Goal: Find specific page/section: Find specific page/section

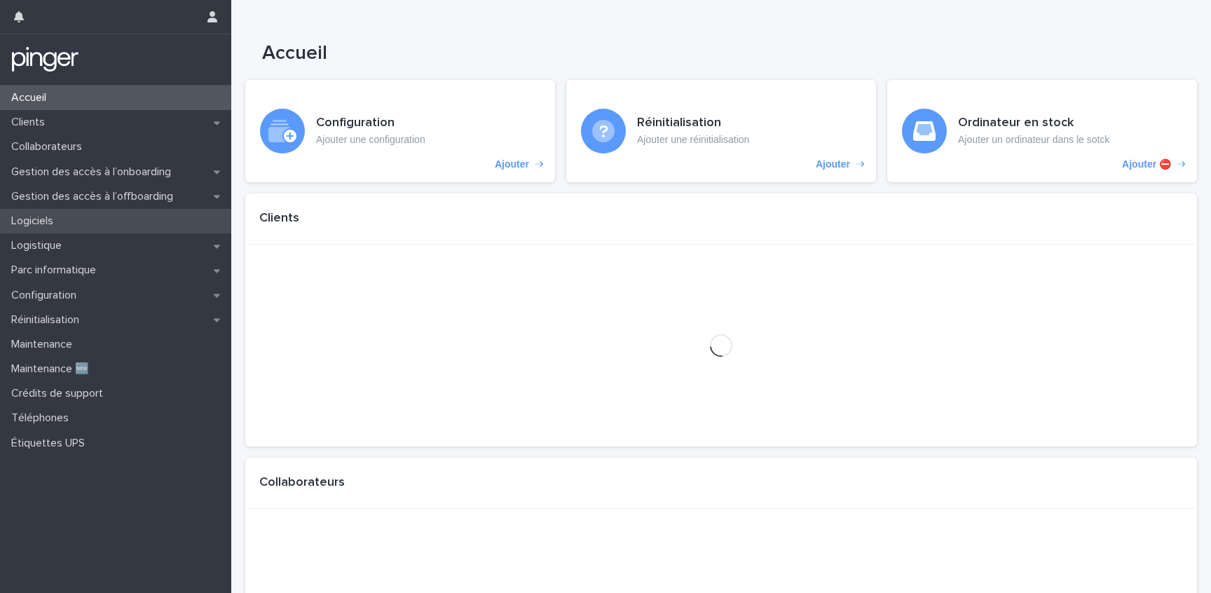
click at [100, 227] on div "Logiciels" at bounding box center [115, 221] width 231 height 25
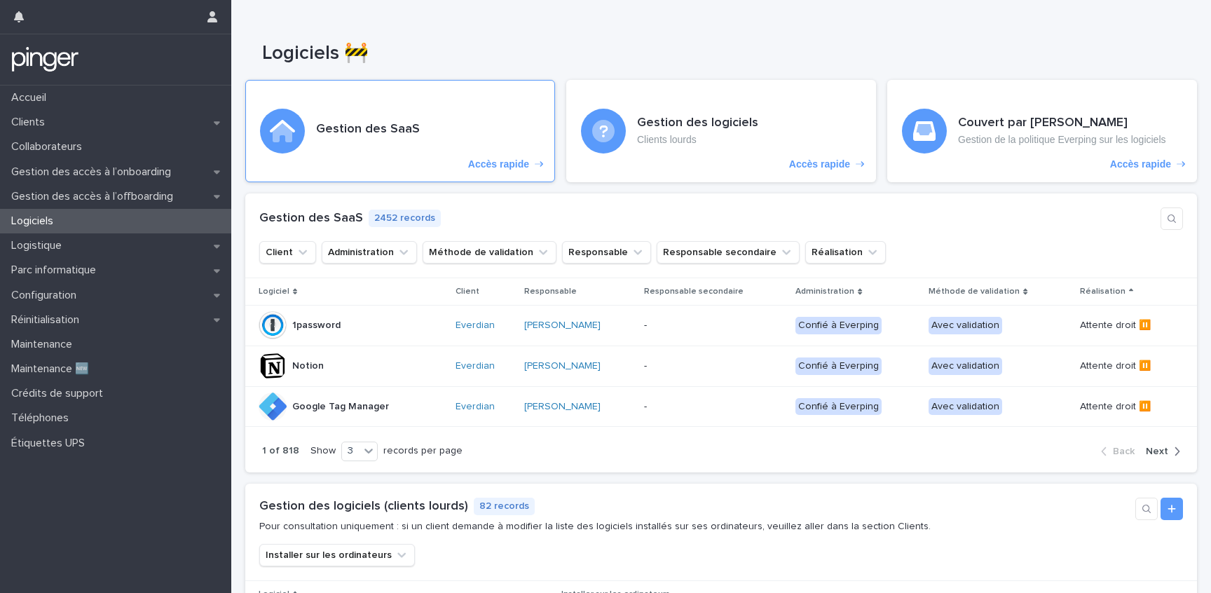
click at [360, 142] on div "Gestion des SaaS Accès rapide" at bounding box center [400, 131] width 310 height 102
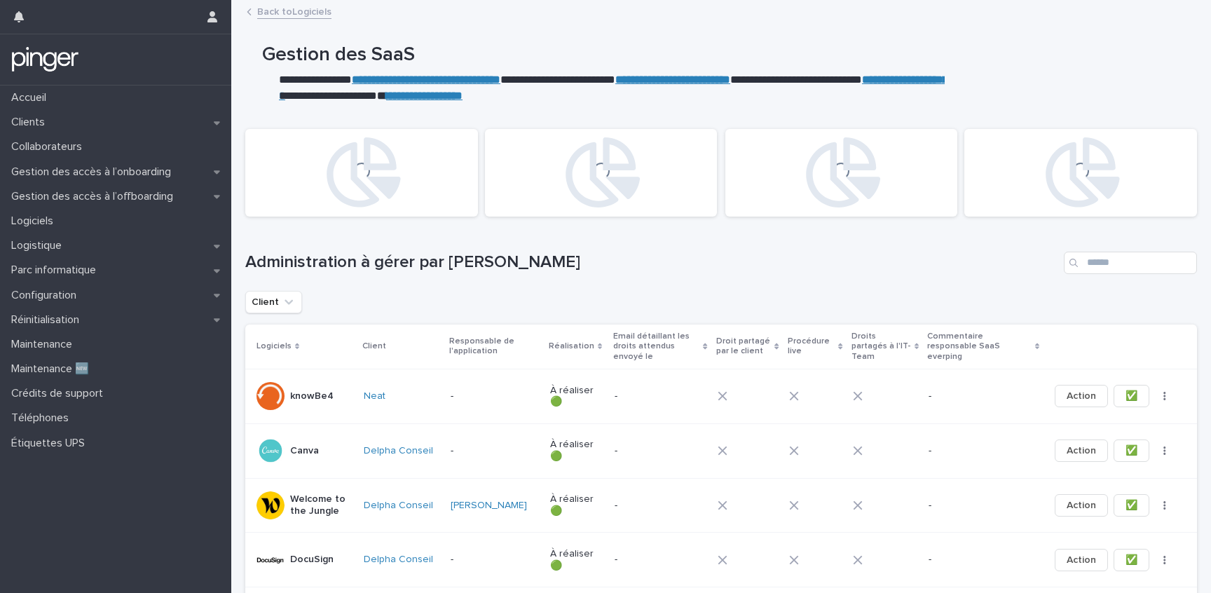
click at [477, 140] on div "Loading... Loading... Loading... Loading..." at bounding box center [721, 173] width 966 height 102
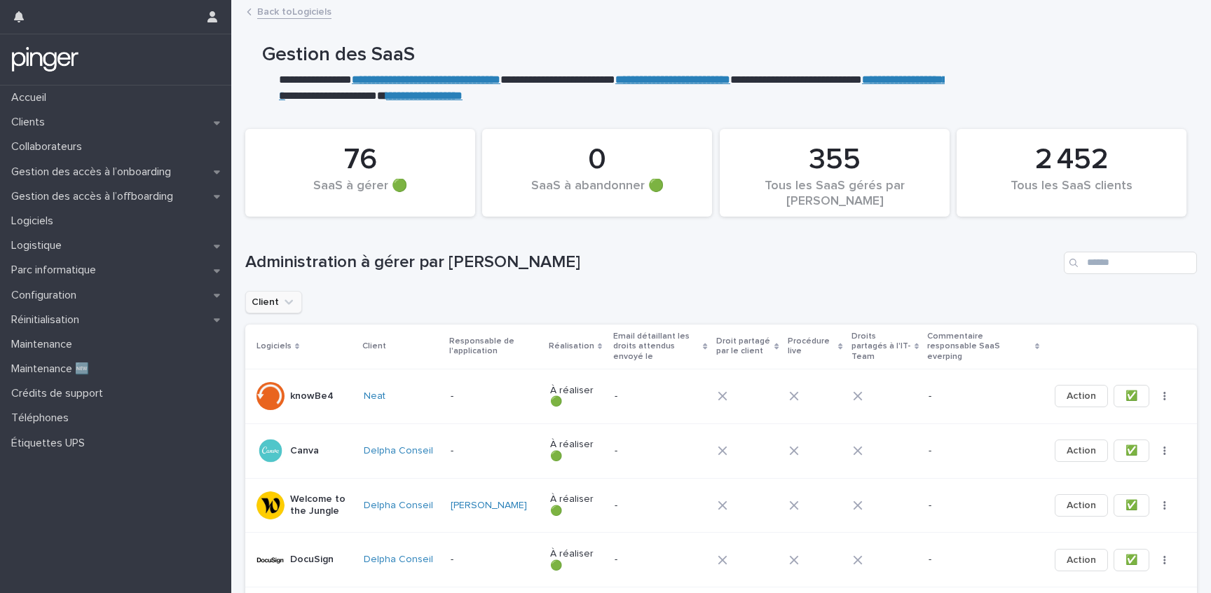
click at [289, 307] on icon "Client" at bounding box center [289, 302] width 14 height 14
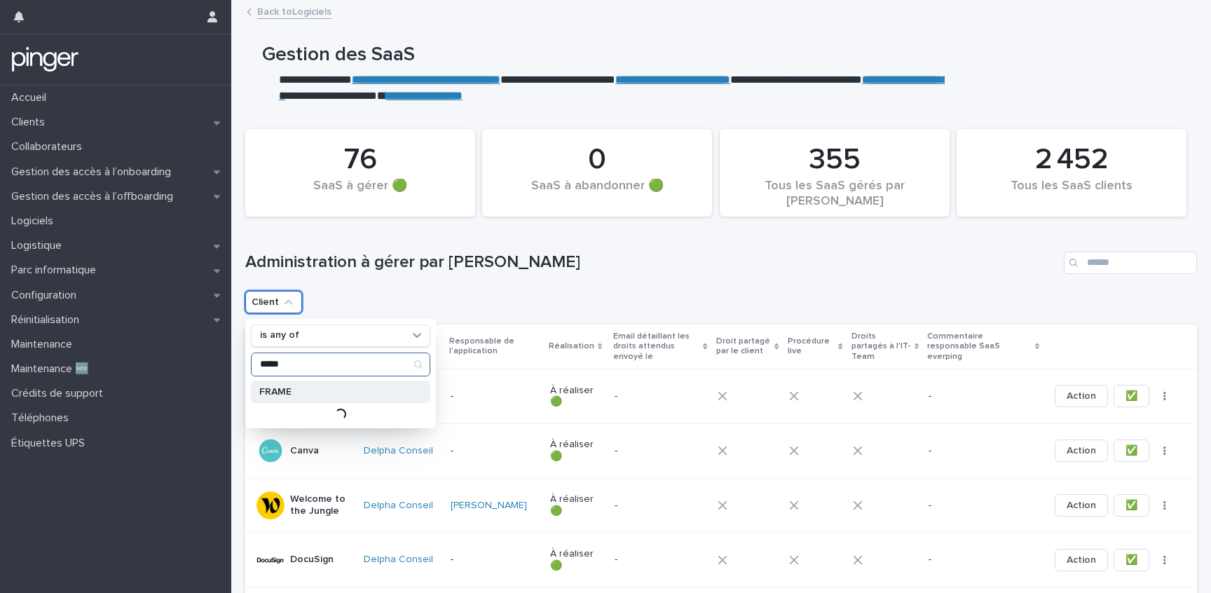
type input "*****"
click at [313, 397] on div "FRAME" at bounding box center [340, 392] width 179 height 22
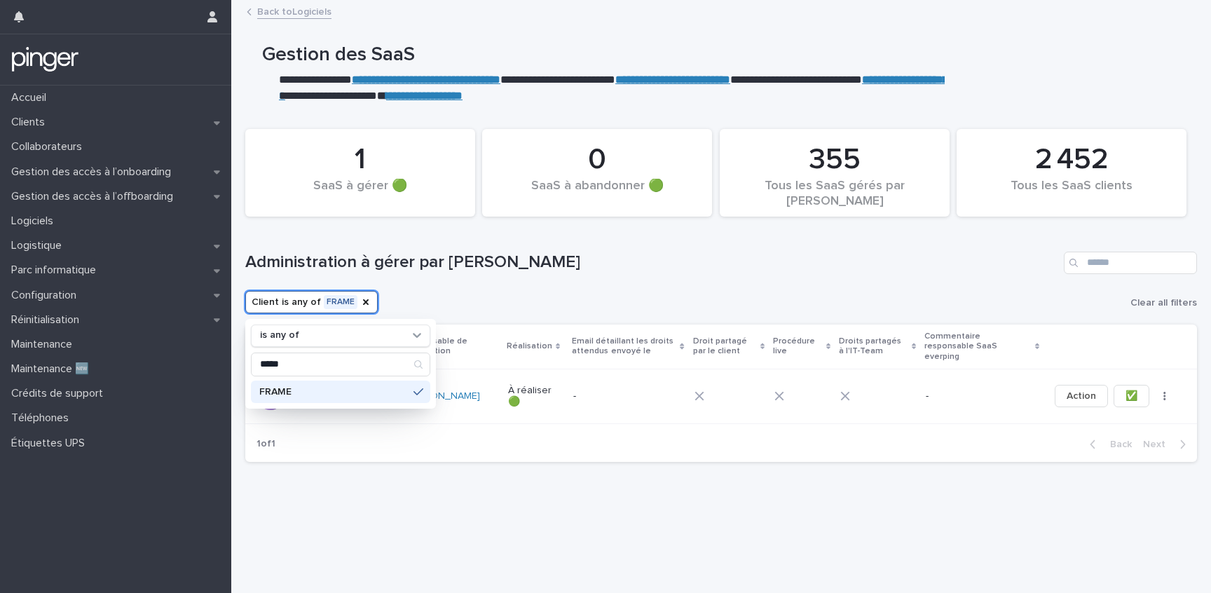
click at [486, 296] on div "Client is any of FRAME is any of ***** FRAME Clear all filters" at bounding box center [721, 302] width 952 height 22
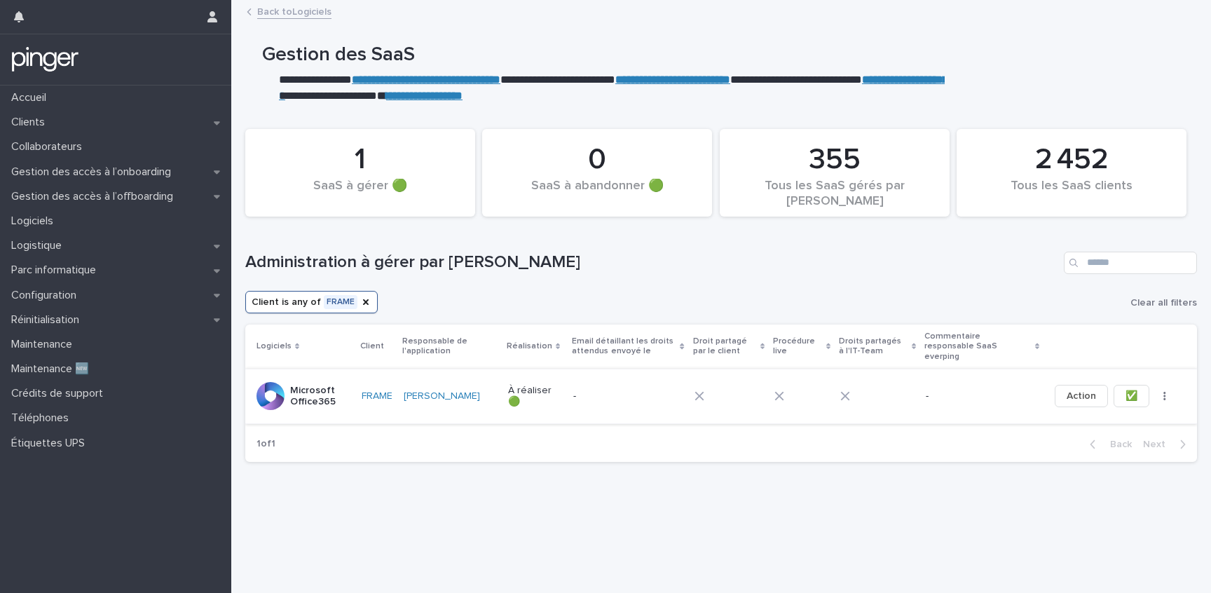
click at [1131, 393] on button "✅" at bounding box center [1132, 396] width 36 height 22
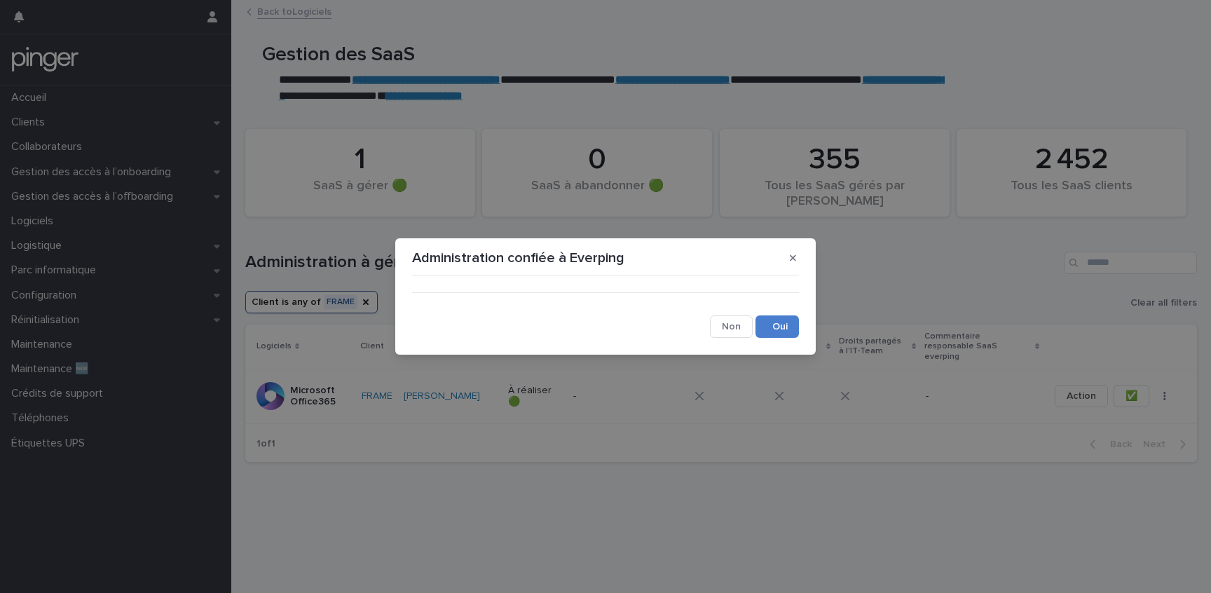
click at [767, 329] on button "Save" at bounding box center [776, 326] width 43 height 22
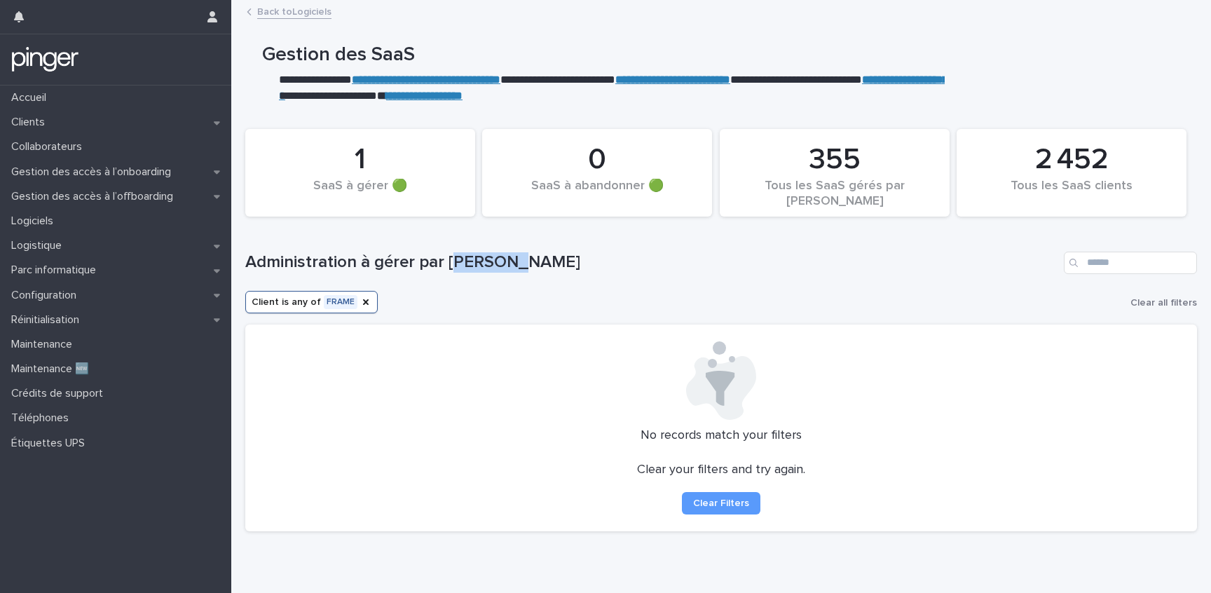
drag, startPoint x: 456, startPoint y: 269, endPoint x: 524, endPoint y: 264, distance: 68.9
click at [524, 264] on h1 "Administration à gérer par [PERSON_NAME]" at bounding box center [651, 262] width 813 height 20
drag, startPoint x: 453, startPoint y: 258, endPoint x: 269, endPoint y: 258, distance: 183.6
click at [269, 258] on h1 "Administration à gérer par [PERSON_NAME]" at bounding box center [651, 262] width 813 height 20
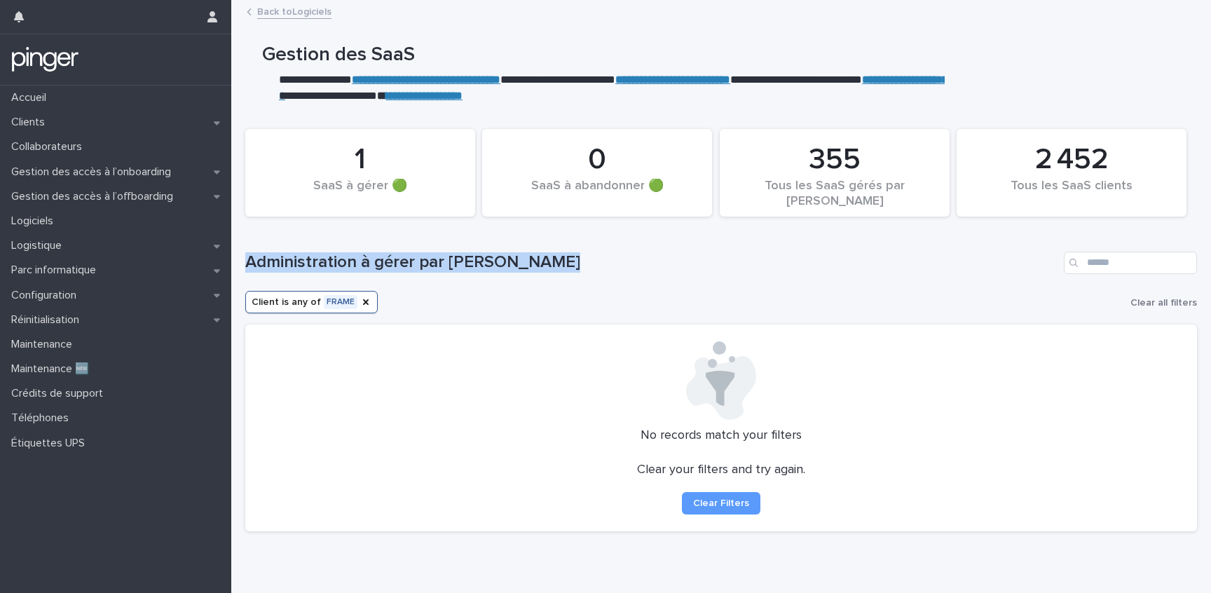
click at [269, 258] on h1 "Administration à gérer par [PERSON_NAME]" at bounding box center [651, 262] width 813 height 20
drag, startPoint x: 269, startPoint y: 258, endPoint x: 589, endPoint y: 264, distance: 320.3
click at [589, 264] on h1 "Administration à gérer par [PERSON_NAME]" at bounding box center [651, 262] width 813 height 20
drag, startPoint x: 589, startPoint y: 264, endPoint x: 545, endPoint y: 264, distance: 44.2
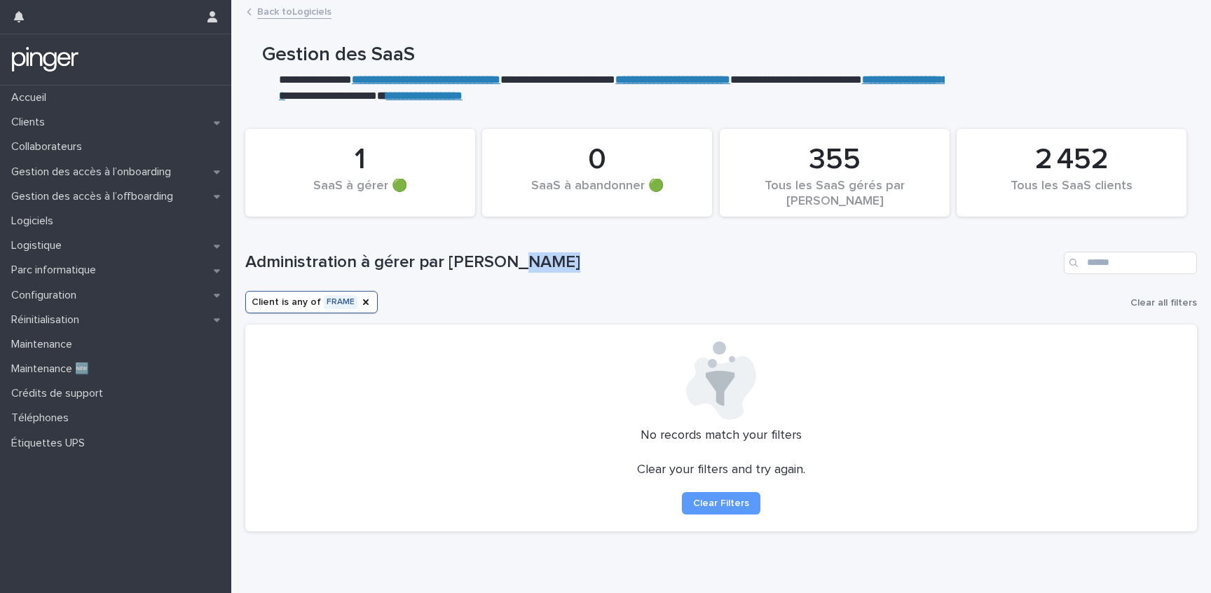
click at [545, 264] on h1 "Administration à gérer par [PERSON_NAME]" at bounding box center [651, 262] width 813 height 20
drag, startPoint x: 545, startPoint y: 264, endPoint x: 596, endPoint y: 266, distance: 51.2
click at [596, 266] on h1 "Administration à gérer par [PERSON_NAME]" at bounding box center [651, 262] width 813 height 20
drag, startPoint x: 515, startPoint y: 266, endPoint x: 267, endPoint y: 266, distance: 248.1
click at [267, 266] on h1 "Administration à gérer par [PERSON_NAME]" at bounding box center [651, 262] width 813 height 20
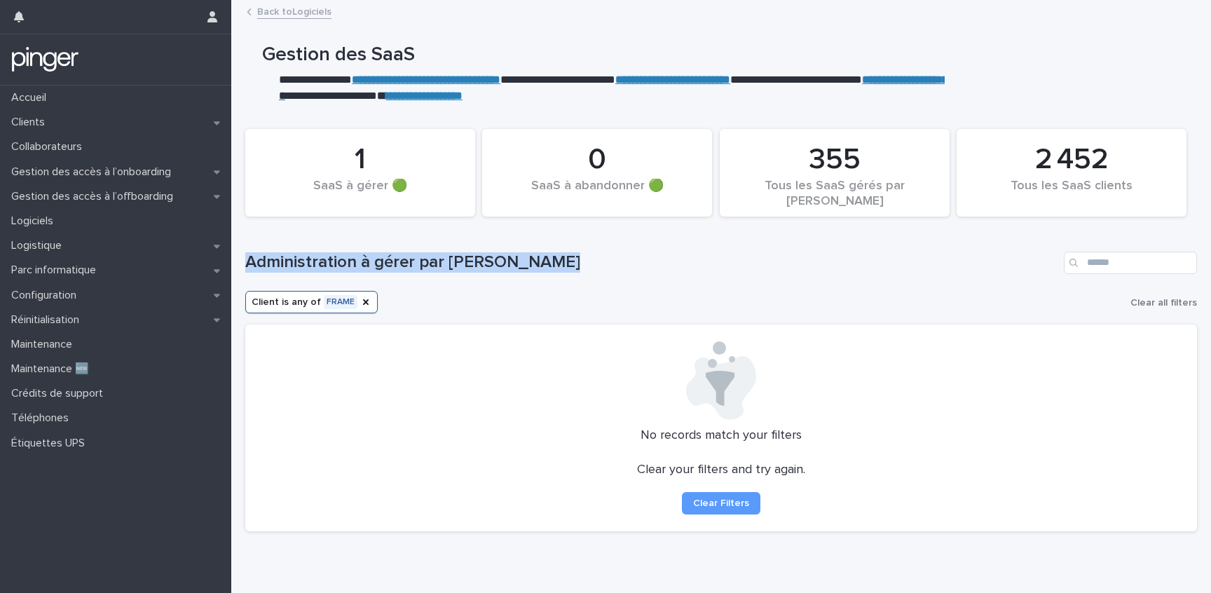
click at [267, 266] on h1 "Administration à gérer par [PERSON_NAME]" at bounding box center [651, 262] width 813 height 20
drag, startPoint x: 267, startPoint y: 266, endPoint x: 668, endPoint y: 271, distance: 400.9
click at [668, 271] on h1 "Administration à gérer par [PERSON_NAME]" at bounding box center [651, 262] width 813 height 20
drag, startPoint x: 668, startPoint y: 271, endPoint x: 568, endPoint y: 271, distance: 100.2
click at [667, 272] on h1 "Administration à gérer par [PERSON_NAME]" at bounding box center [651, 262] width 813 height 20
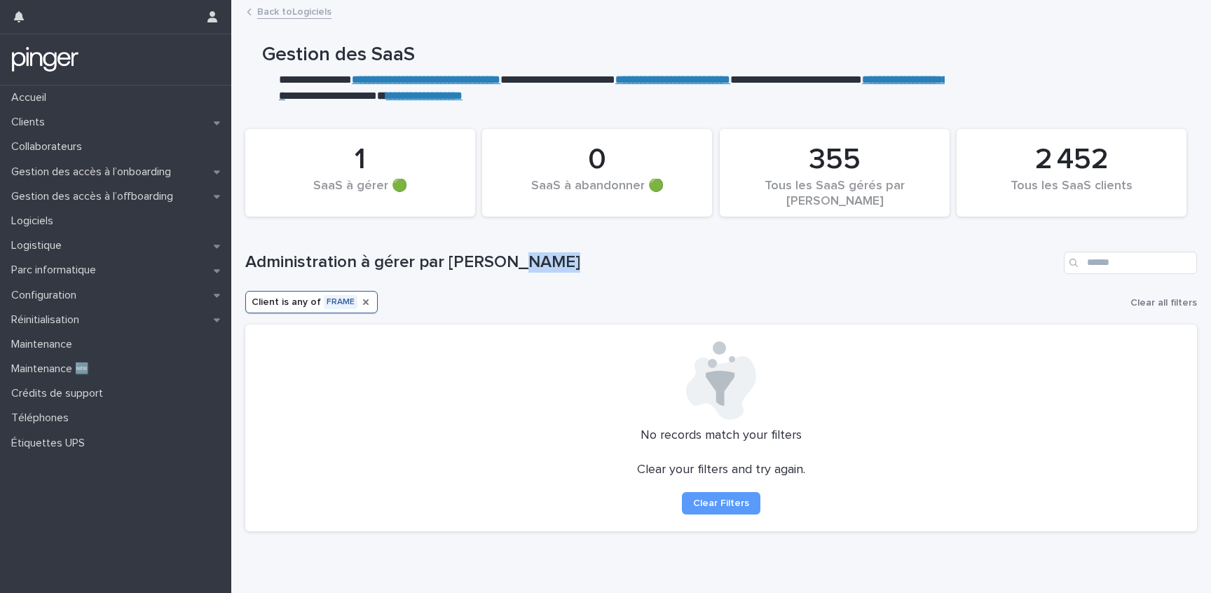
click at [360, 299] on icon "Client" at bounding box center [365, 301] width 11 height 11
click at [529, 268] on h1 "Administration à gérer par [PERSON_NAME]" at bounding box center [651, 262] width 813 height 20
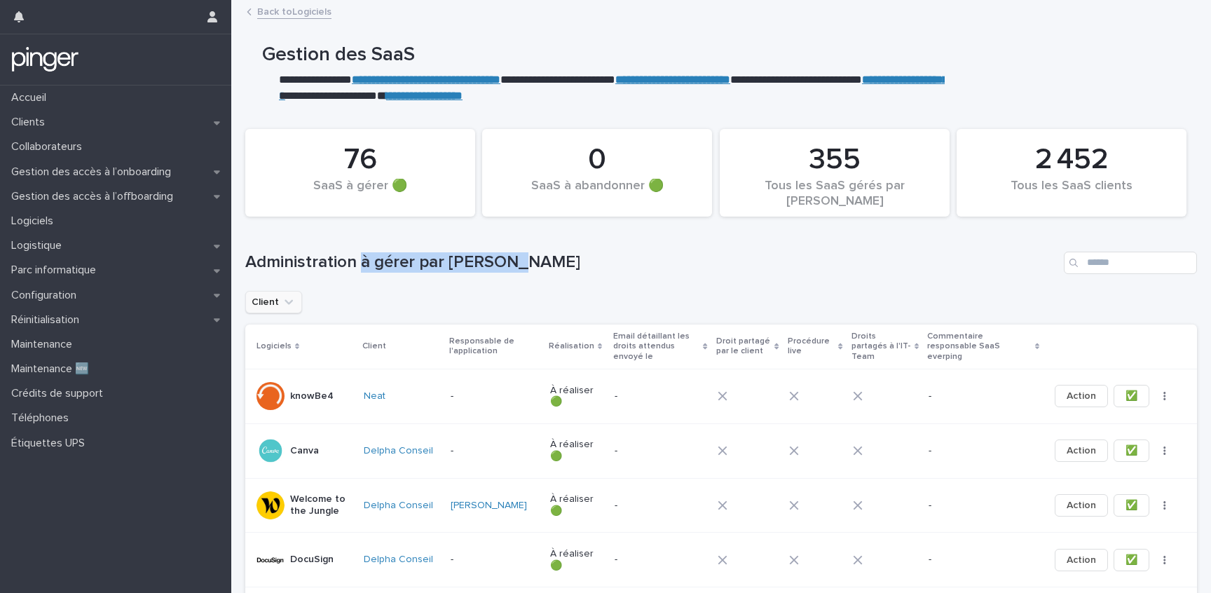
drag, startPoint x: 529, startPoint y: 268, endPoint x: 363, endPoint y: 268, distance: 166.1
click at [363, 268] on h1 "Administration à gérer par [PERSON_NAME]" at bounding box center [651, 262] width 813 height 20
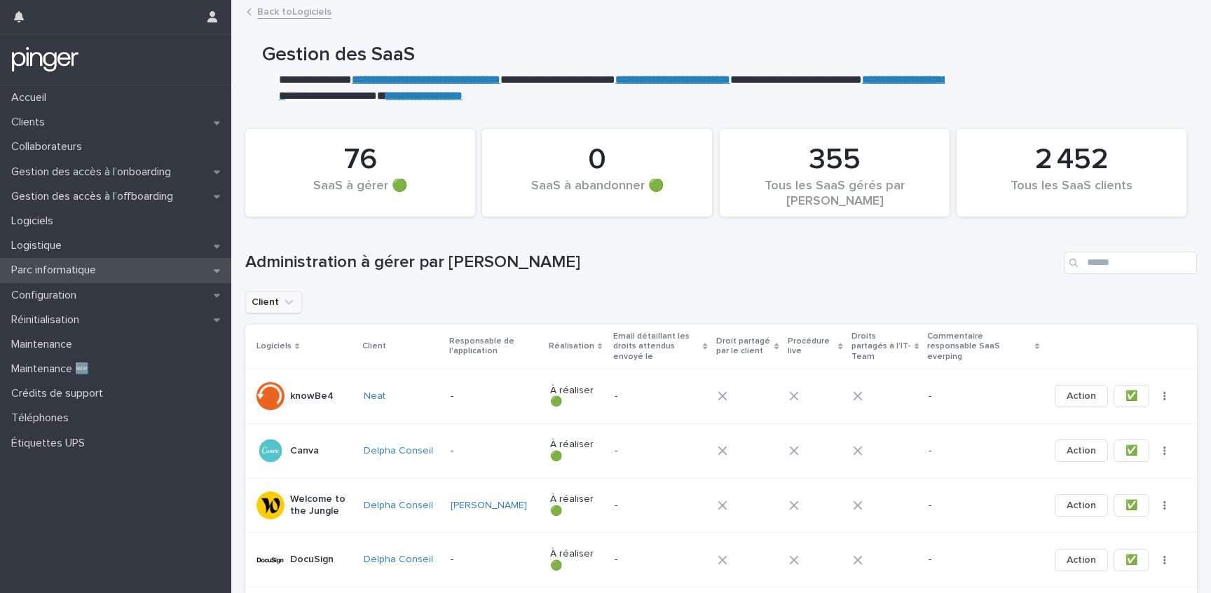
click at [81, 266] on p "Parc informatique" at bounding box center [57, 270] width 102 height 13
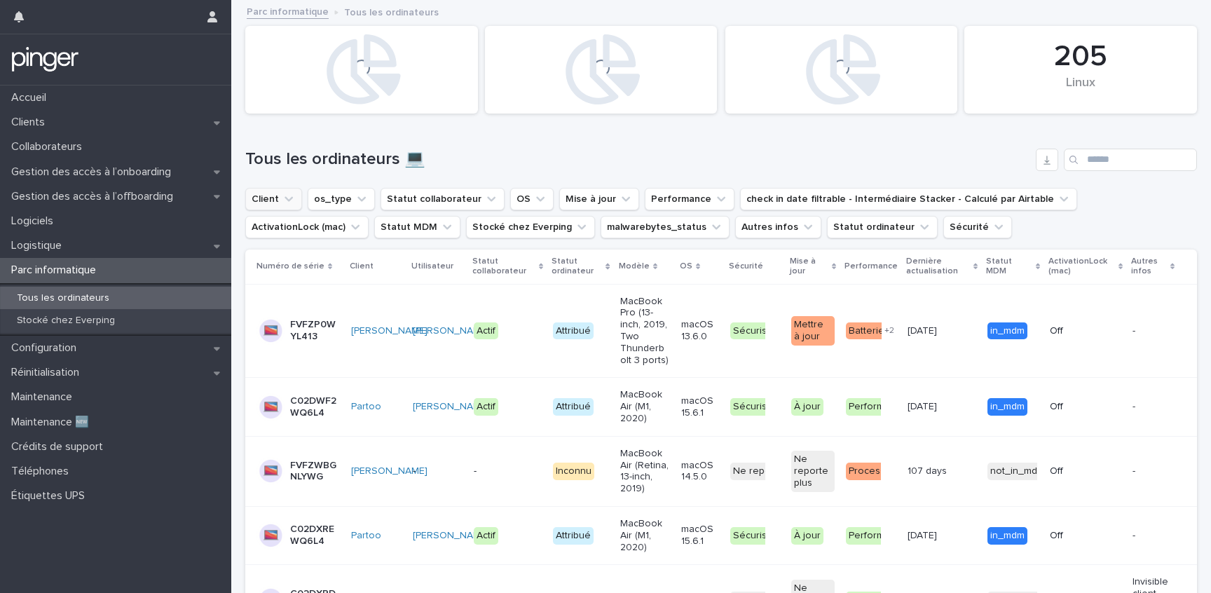
click at [282, 205] on icon "Client" at bounding box center [289, 199] width 14 height 14
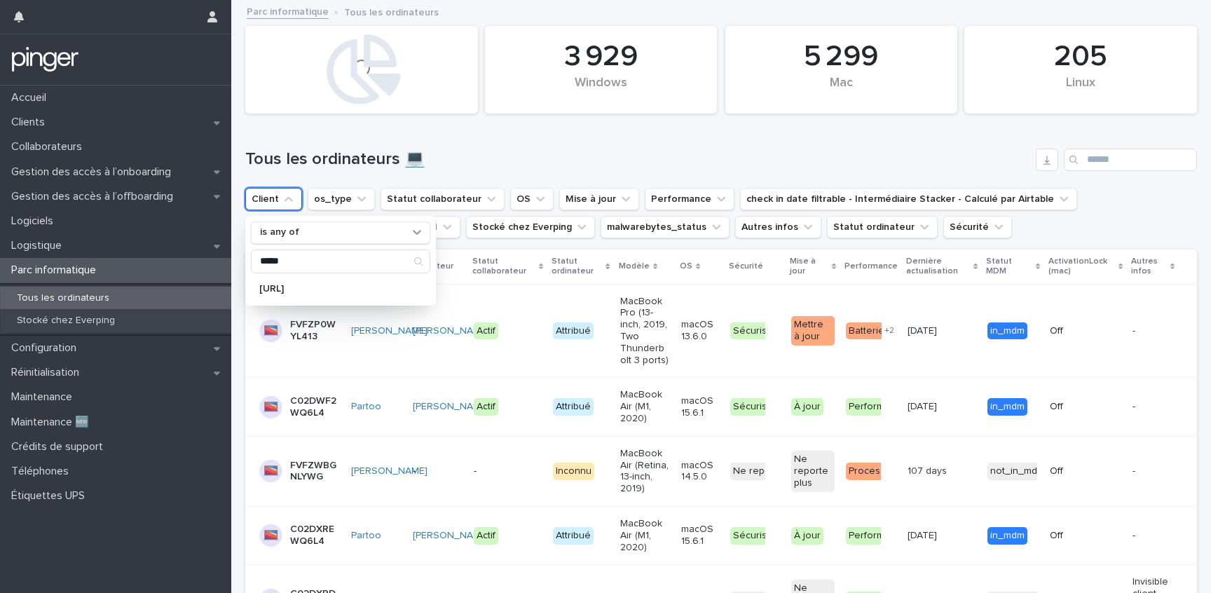
type input "*****"
click at [311, 287] on p "[URL]" at bounding box center [333, 289] width 149 height 10
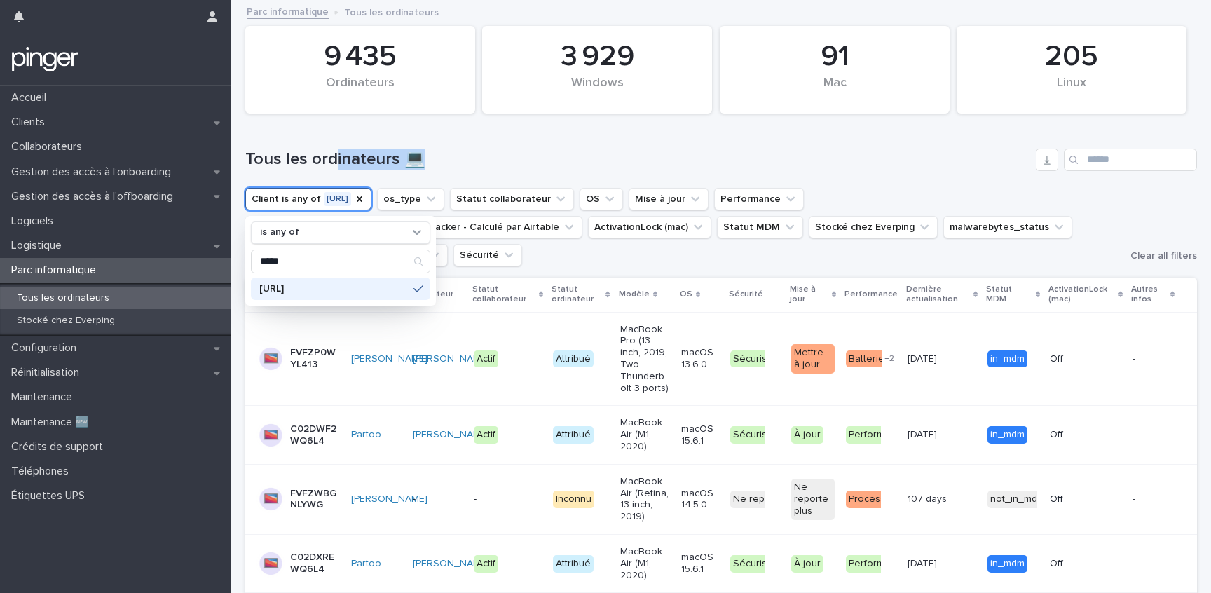
drag, startPoint x: 333, startPoint y: 153, endPoint x: 495, endPoint y: 153, distance: 162.6
click at [495, 153] on h1 "Tous les ordinateurs 💻" at bounding box center [637, 159] width 785 height 20
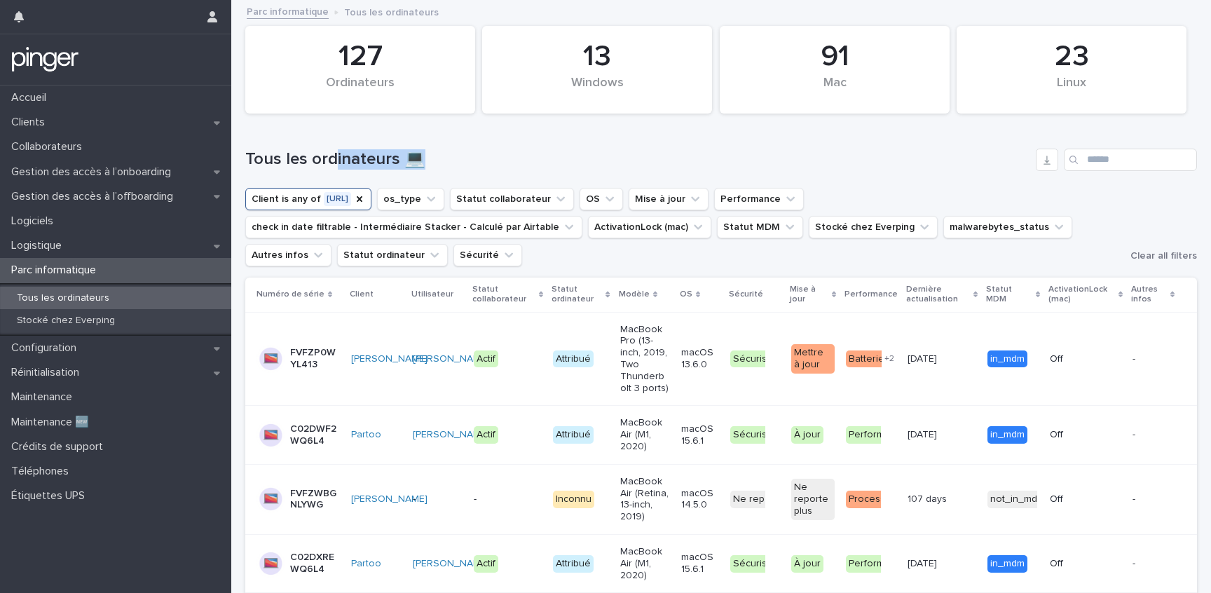
click at [495, 153] on h1 "Tous les ordinateurs 💻" at bounding box center [637, 159] width 785 height 20
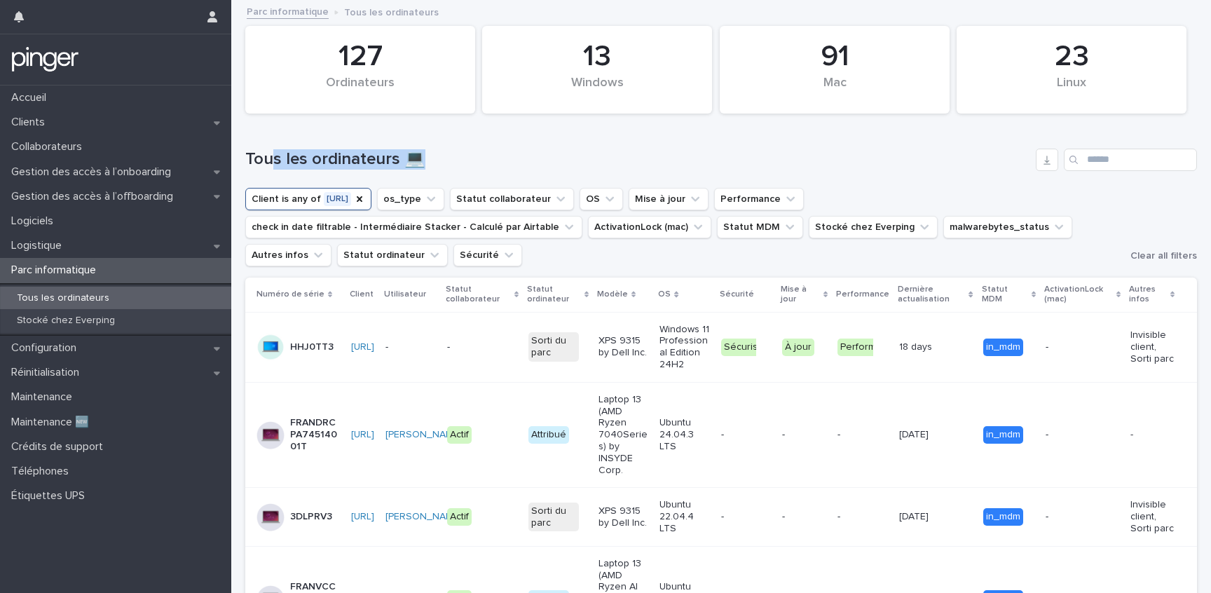
drag, startPoint x: 495, startPoint y: 153, endPoint x: 276, endPoint y: 156, distance: 219.4
click at [276, 156] on h1 "Tous les ordinateurs 💻" at bounding box center [637, 159] width 785 height 20
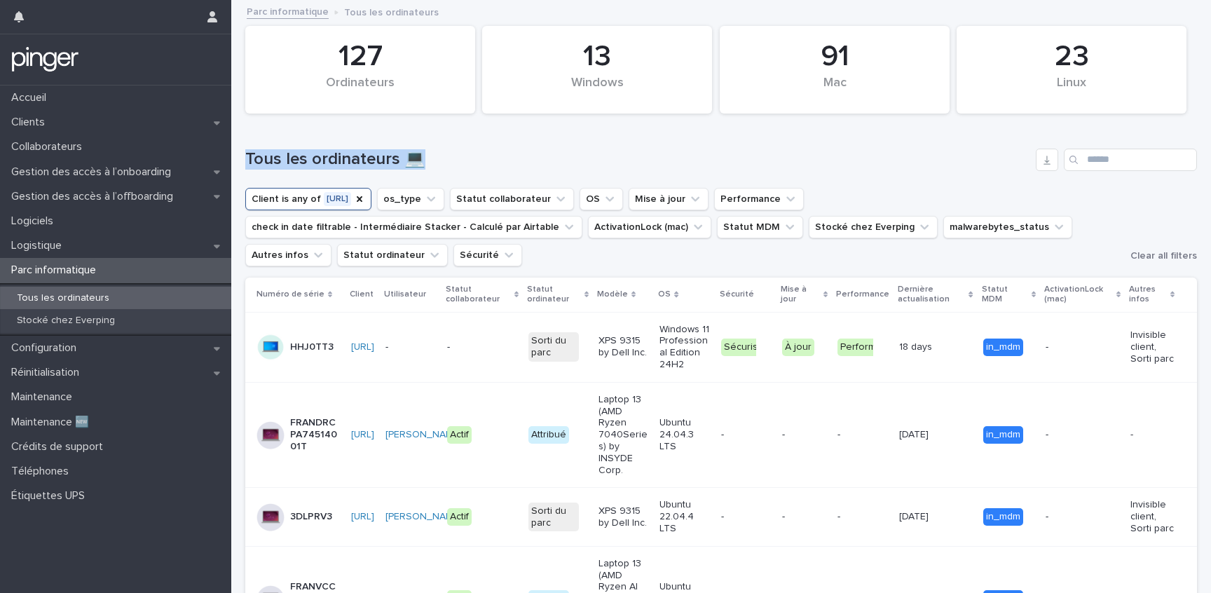
click at [276, 156] on h1 "Tous les ordinateurs 💻" at bounding box center [637, 159] width 785 height 20
drag, startPoint x: 276, startPoint y: 156, endPoint x: 456, endPoint y: 156, distance: 179.4
click at [456, 156] on h1 "Tous les ordinateurs 💻" at bounding box center [637, 159] width 785 height 20
drag, startPoint x: 456, startPoint y: 156, endPoint x: 275, endPoint y: 156, distance: 180.8
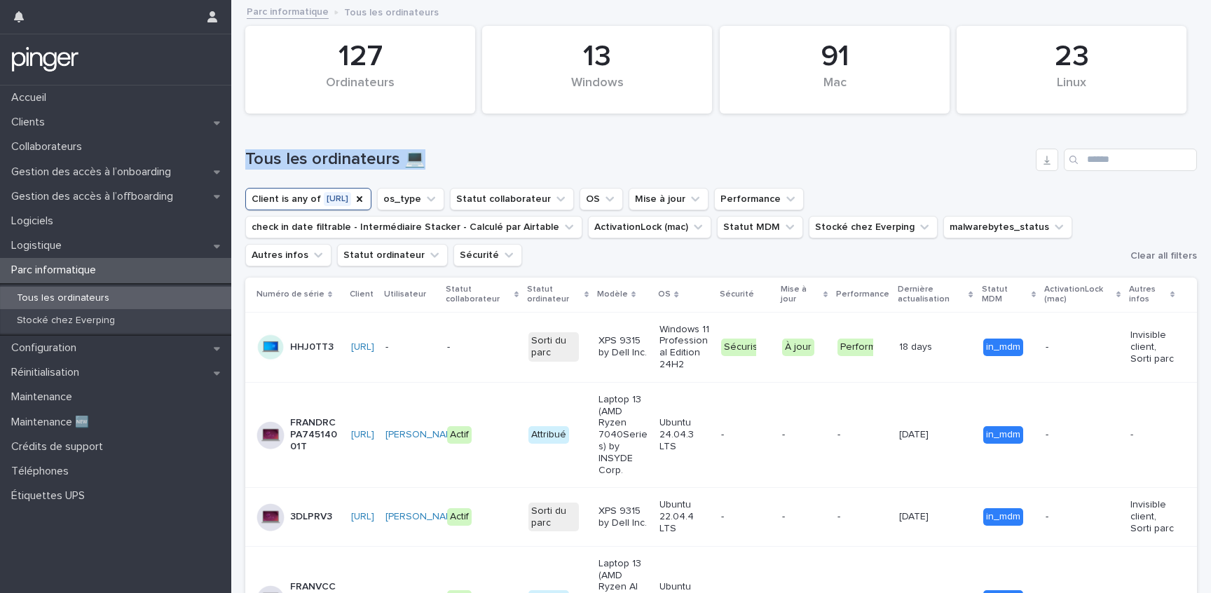
click at [275, 156] on h1 "Tous les ordinateurs 💻" at bounding box center [637, 159] width 785 height 20
drag, startPoint x: 275, startPoint y: 156, endPoint x: 603, endPoint y: 160, distance: 328.0
click at [586, 160] on h1 "Tous les ordinateurs 💻" at bounding box center [637, 159] width 785 height 20
click at [611, 160] on h1 "Tous les ordinateurs 💻" at bounding box center [637, 159] width 785 height 20
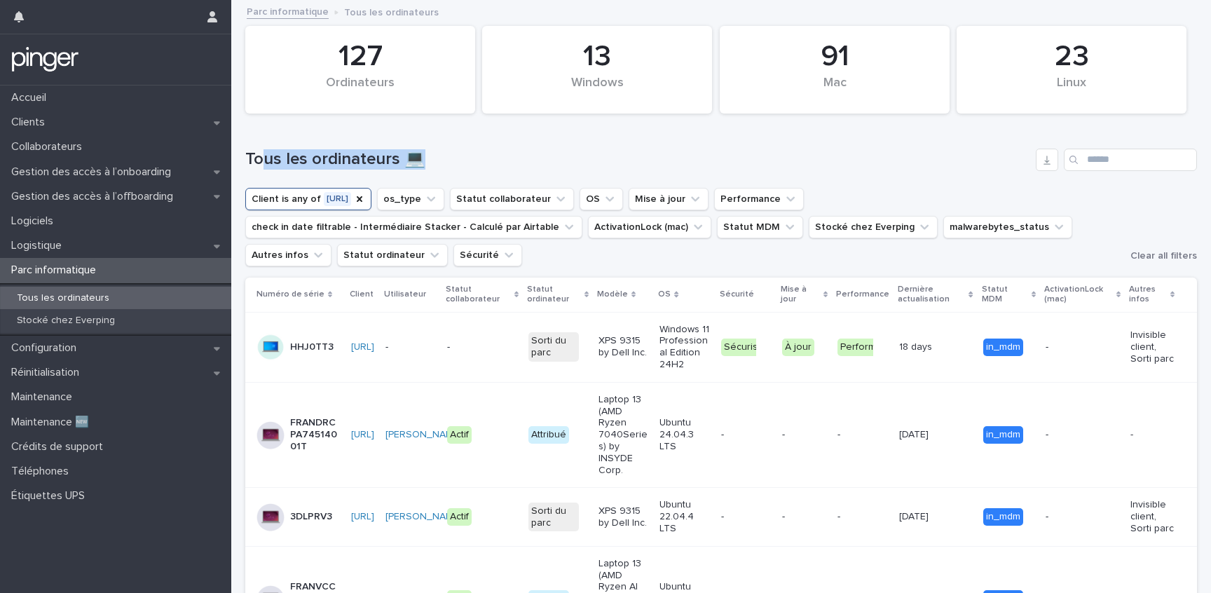
drag, startPoint x: 611, startPoint y: 160, endPoint x: 265, endPoint y: 160, distance: 346.2
click at [265, 160] on h1 "Tous les ordinateurs 💻" at bounding box center [637, 159] width 785 height 20
drag, startPoint x: 265, startPoint y: 160, endPoint x: 549, endPoint y: 160, distance: 284.5
click at [549, 160] on h1 "Tous les ordinateurs 💻" at bounding box center [637, 159] width 785 height 20
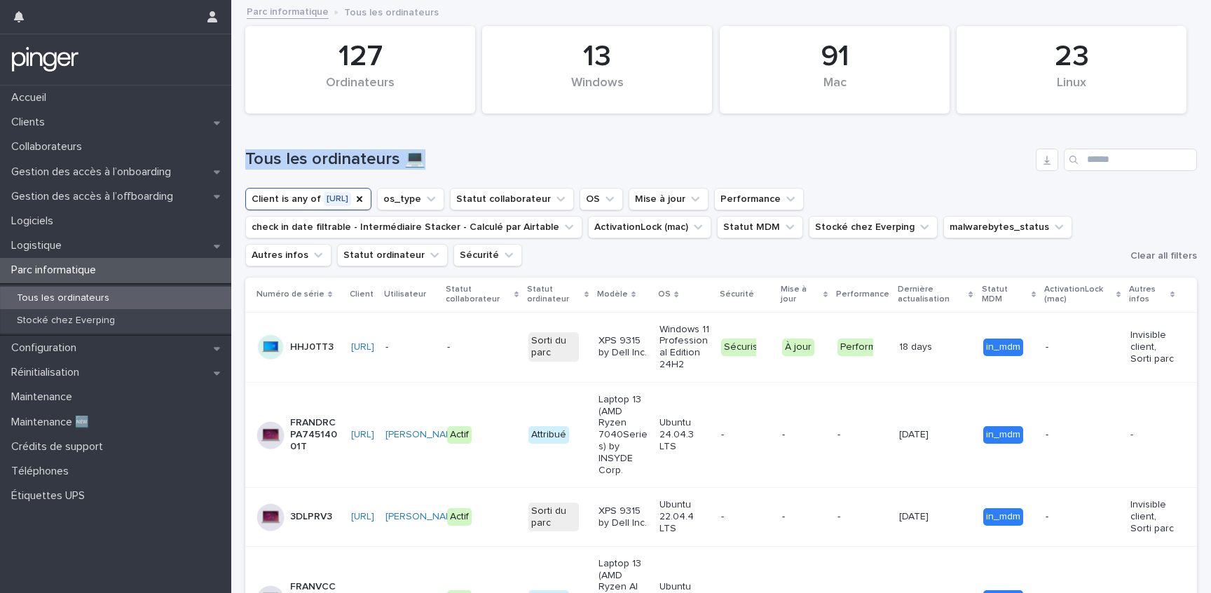
click at [549, 160] on h1 "Tous les ordinateurs 💻" at bounding box center [637, 159] width 785 height 20
click at [364, 162] on h1 "Tous les ordinateurs 💻" at bounding box center [637, 159] width 785 height 20
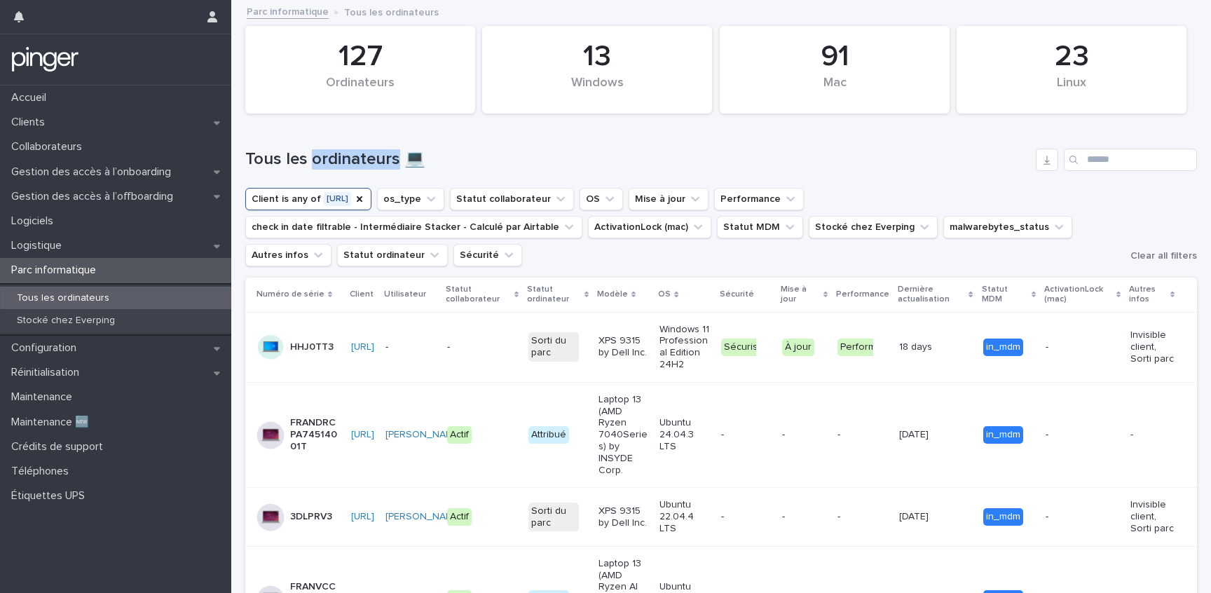
click at [364, 162] on h1 "Tous les ordinateurs 💻" at bounding box center [637, 159] width 785 height 20
click at [364, 161] on h1 "Tous les ordinateurs 💻" at bounding box center [637, 159] width 785 height 20
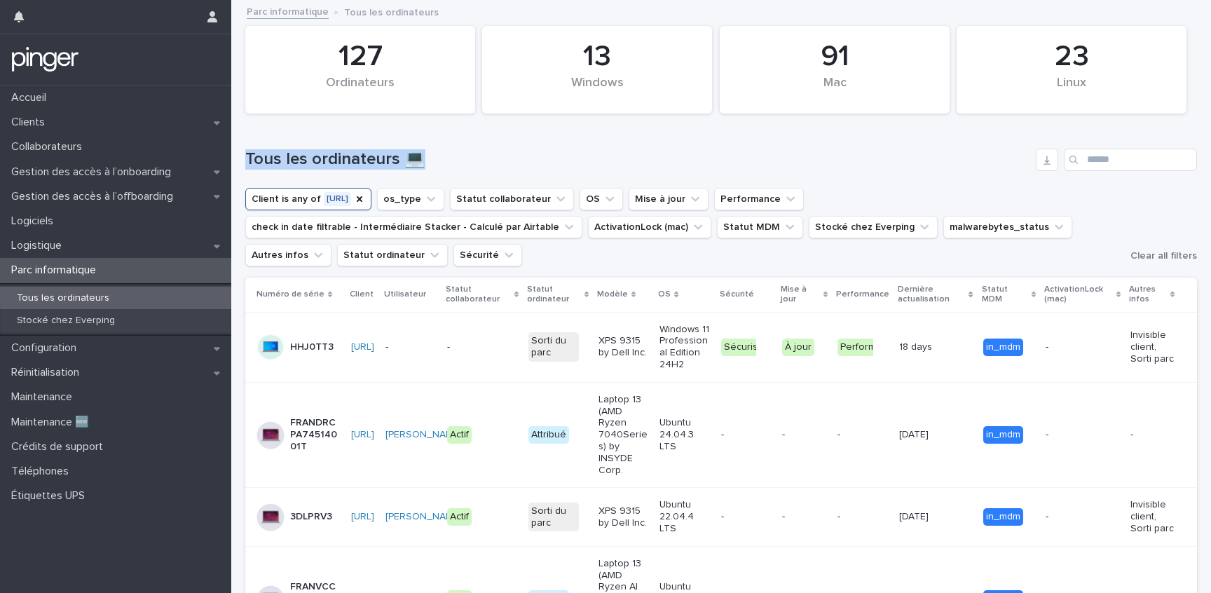
click at [364, 161] on h1 "Tous les ordinateurs 💻" at bounding box center [637, 159] width 785 height 20
